Goal: Information Seeking & Learning: Learn about a topic

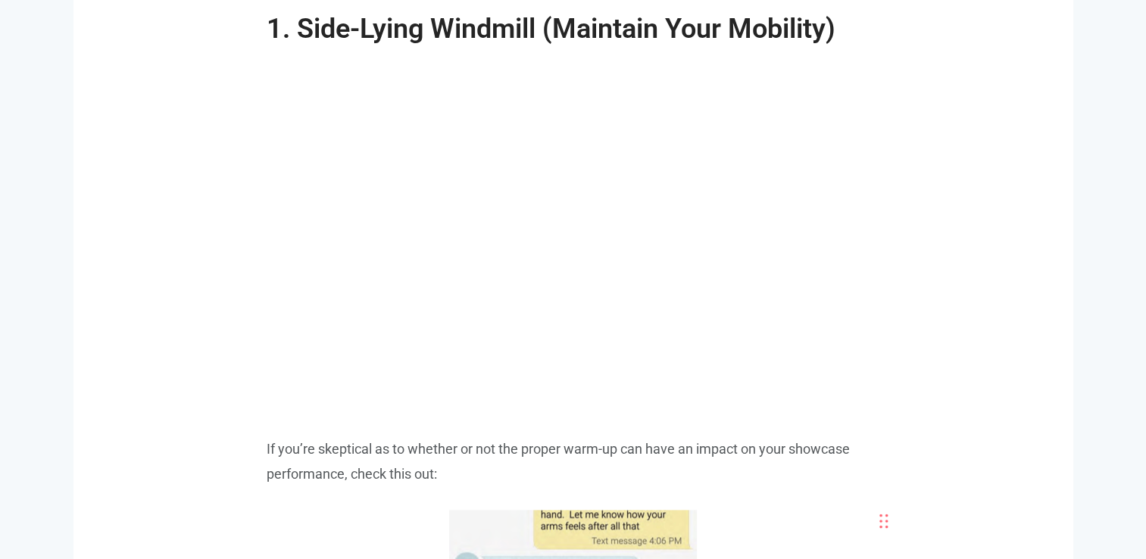
scroll to position [1848, 0]
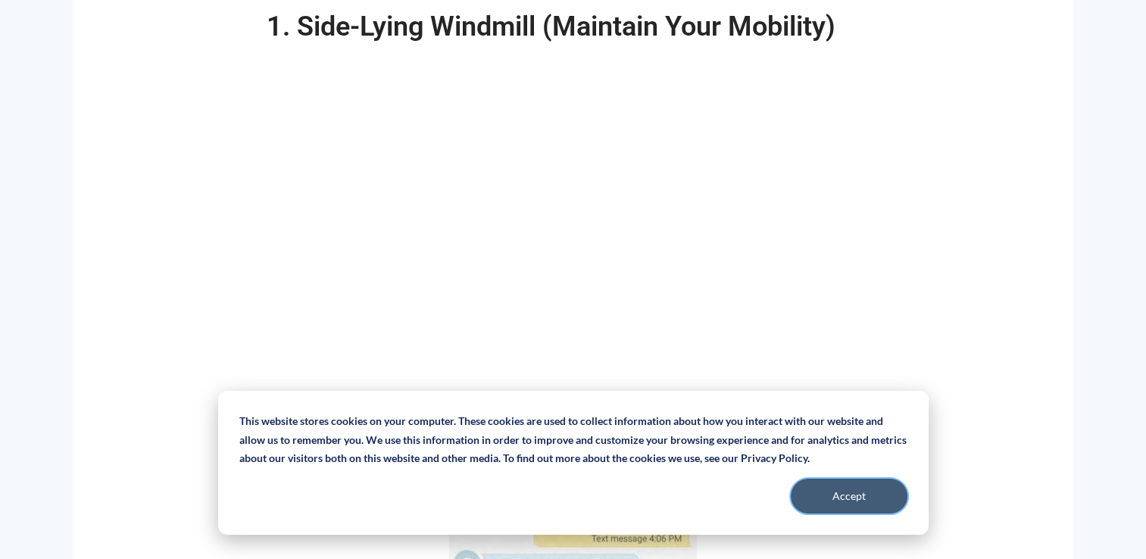
click at [886, 492] on button "Accept" at bounding box center [849, 496] width 117 height 35
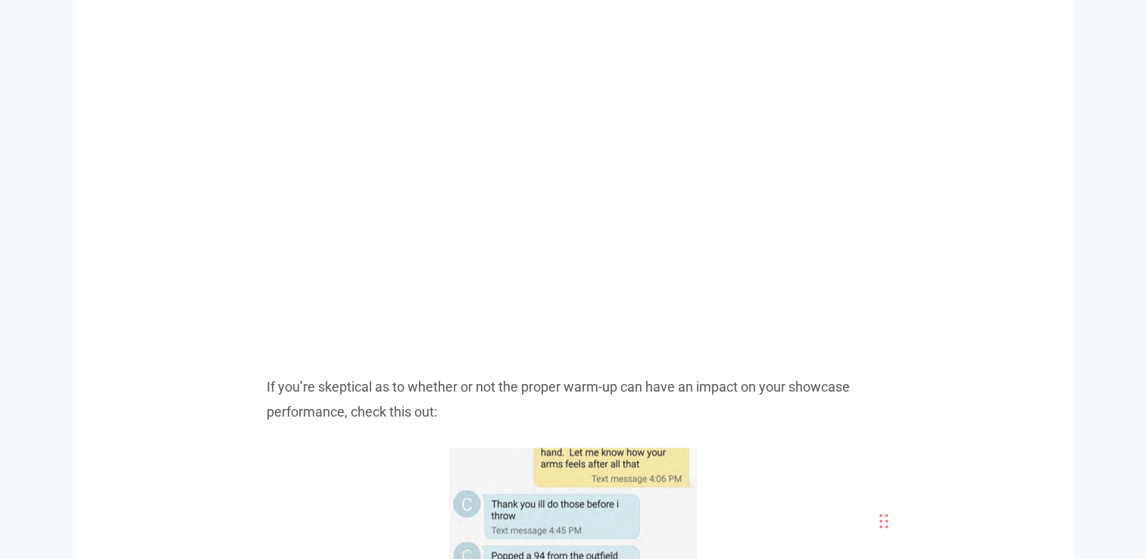
scroll to position [1909, 0]
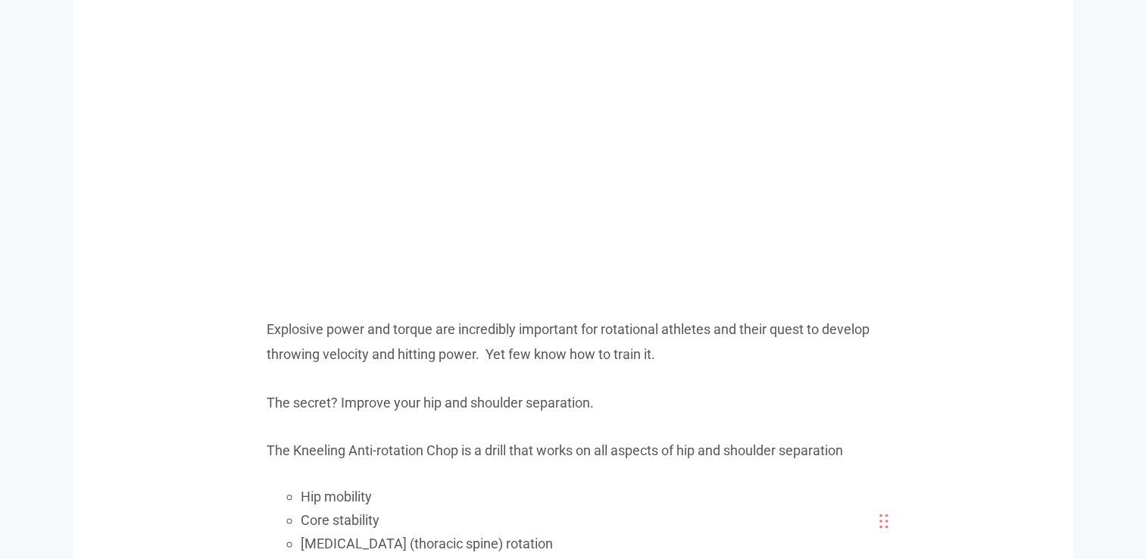
scroll to position [4515, 0]
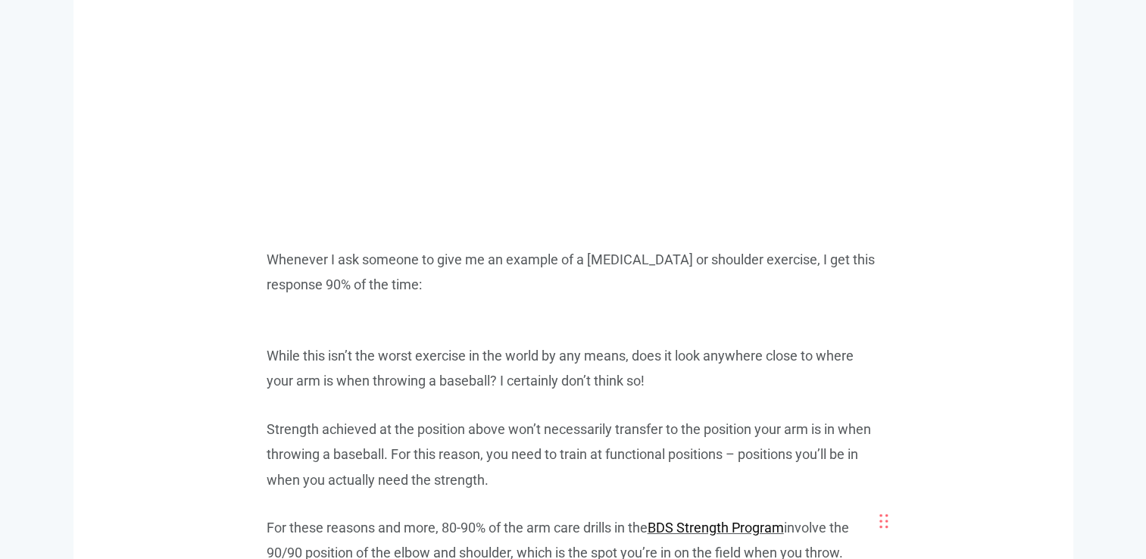
scroll to position [5424, 0]
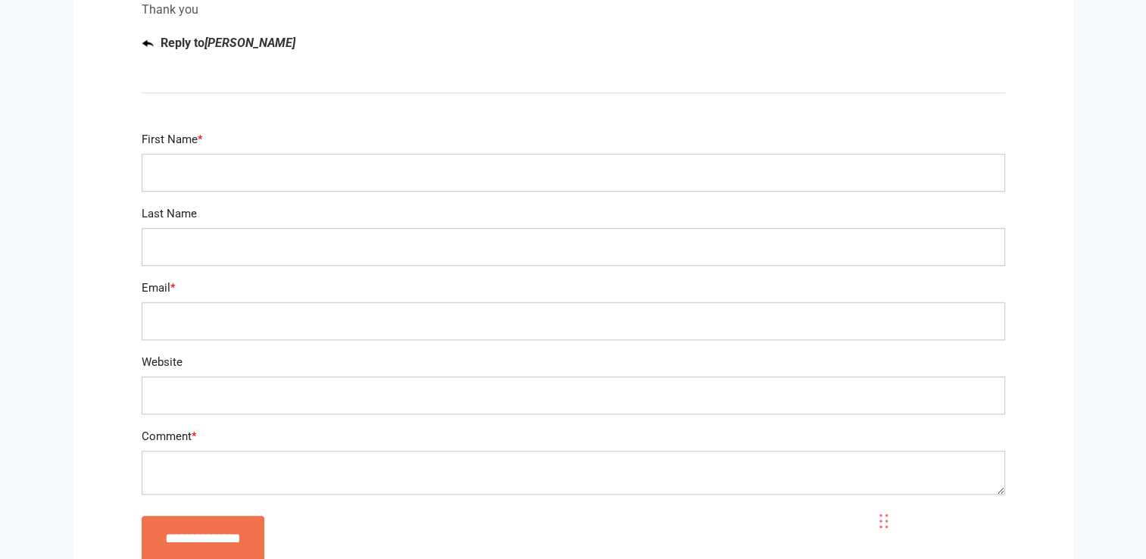
scroll to position [6999, 0]
